Goal: Information Seeking & Learning: Learn about a topic

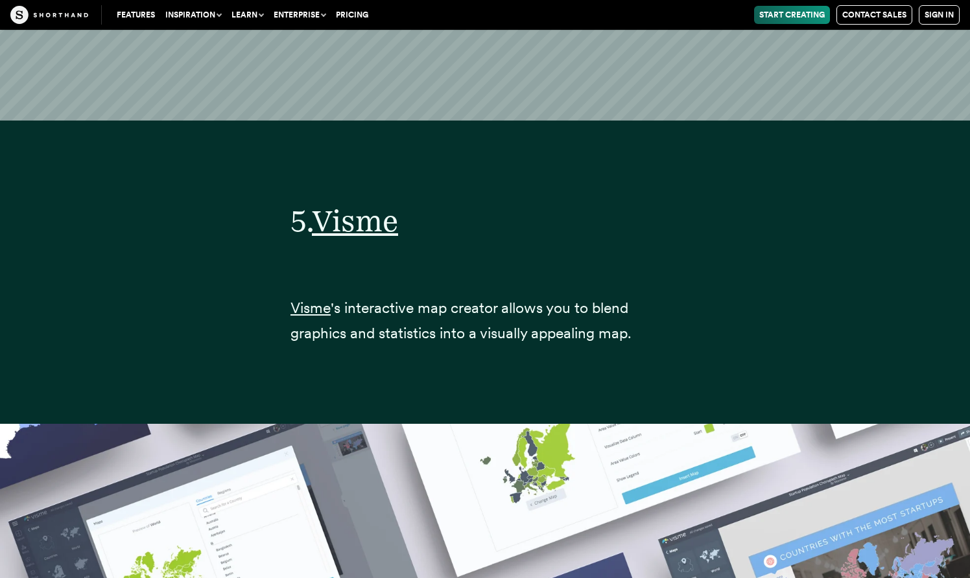
scroll to position [17946, 0]
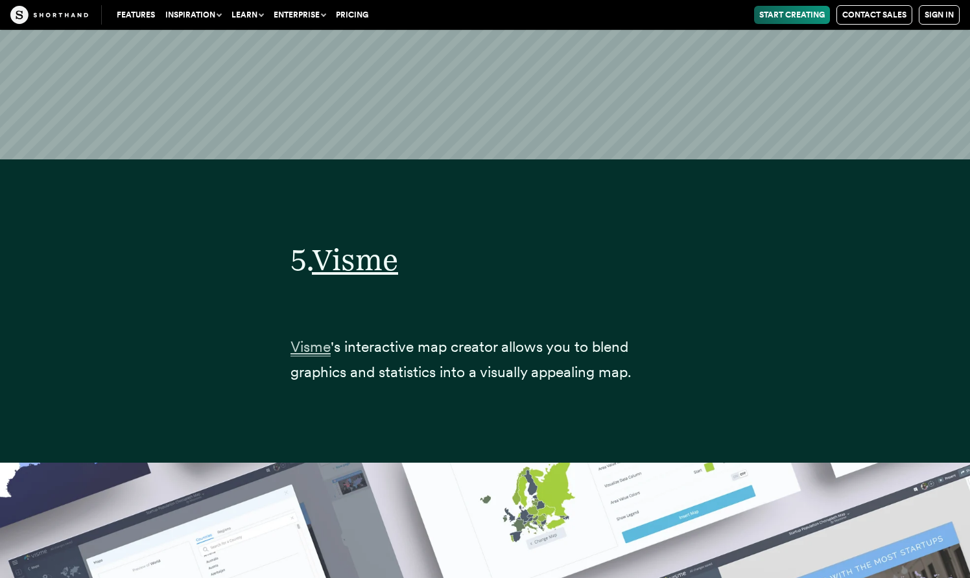
click at [312, 338] on span "Visme" at bounding box center [310, 347] width 40 height 19
click at [360, 3] on div "Features Use Cases Case Studies Templates Example Stories The Craft magazine Th…" at bounding box center [485, 15] width 970 height 30
click at [357, 10] on link "Pricing" at bounding box center [352, 15] width 43 height 18
click at [307, 338] on span "Visme" at bounding box center [310, 347] width 40 height 19
